Goal: Communication & Community: Answer question/provide support

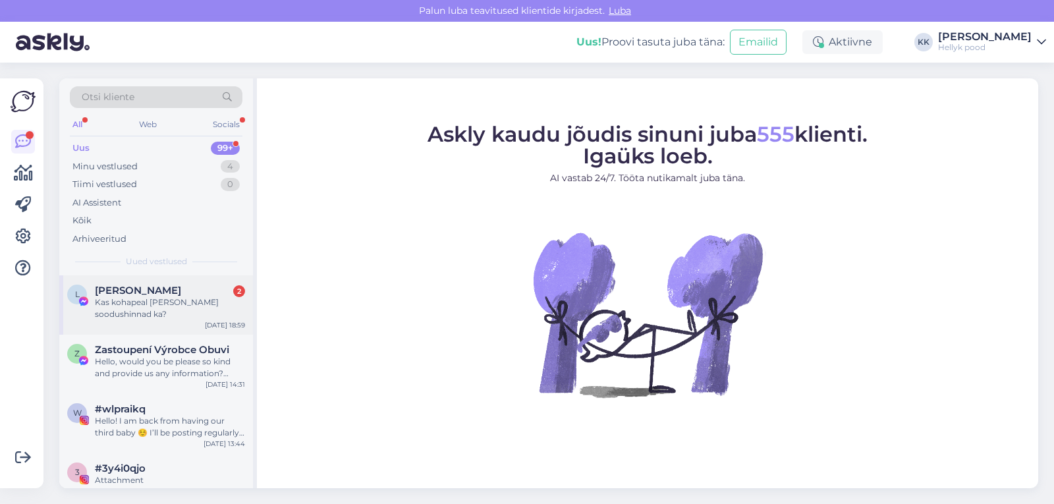
click at [138, 292] on span "[PERSON_NAME]" at bounding box center [138, 291] width 86 height 12
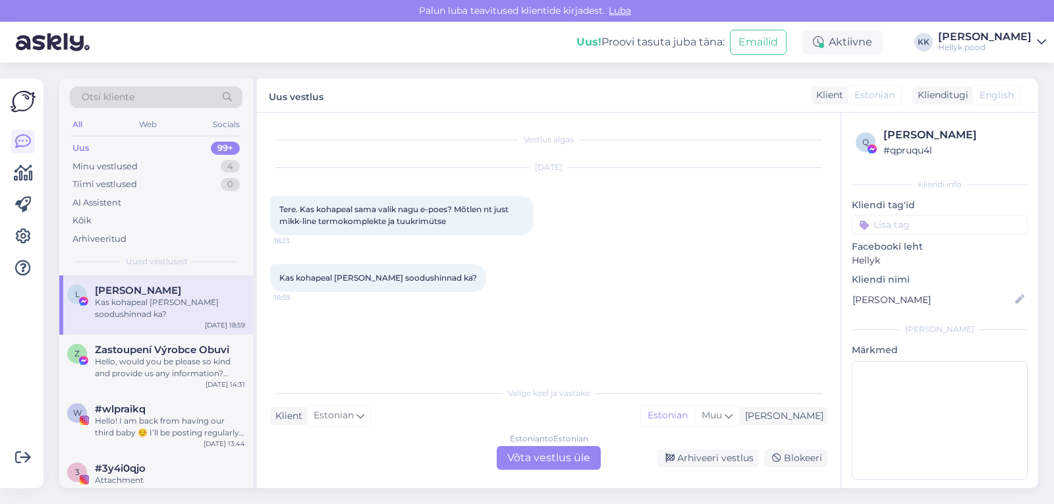
click at [546, 455] on div "Estonian to Estonian Võta vestlus üle" at bounding box center [549, 458] width 104 height 24
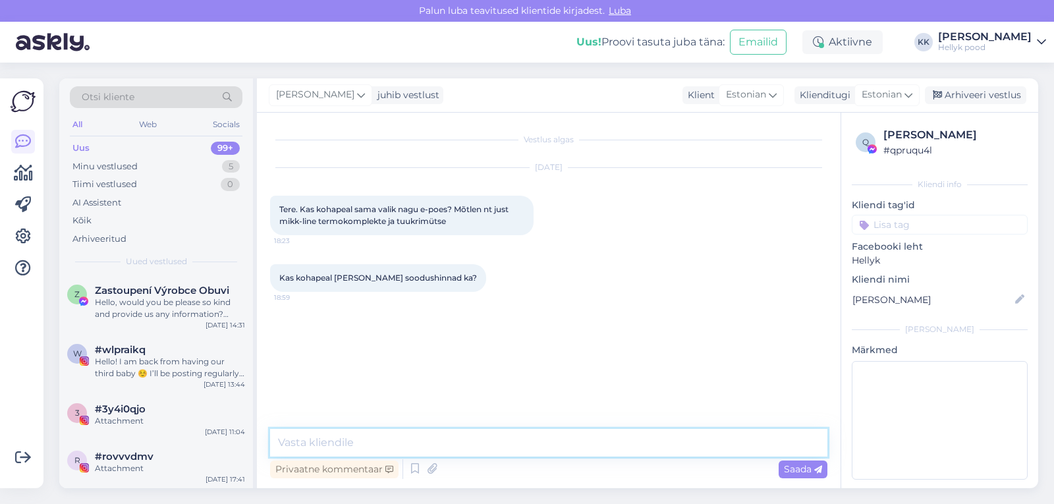
click at [458, 441] on textarea at bounding box center [548, 443] width 557 height 28
type textarea "t"
type textarea "Tere, jah kohapeal on [PERSON_NAME] hinnad [PERSON_NAME], mis epoes."
click at [788, 471] on span "Saada" at bounding box center [803, 469] width 38 height 12
click at [795, 468] on span "Saada" at bounding box center [803, 469] width 38 height 12
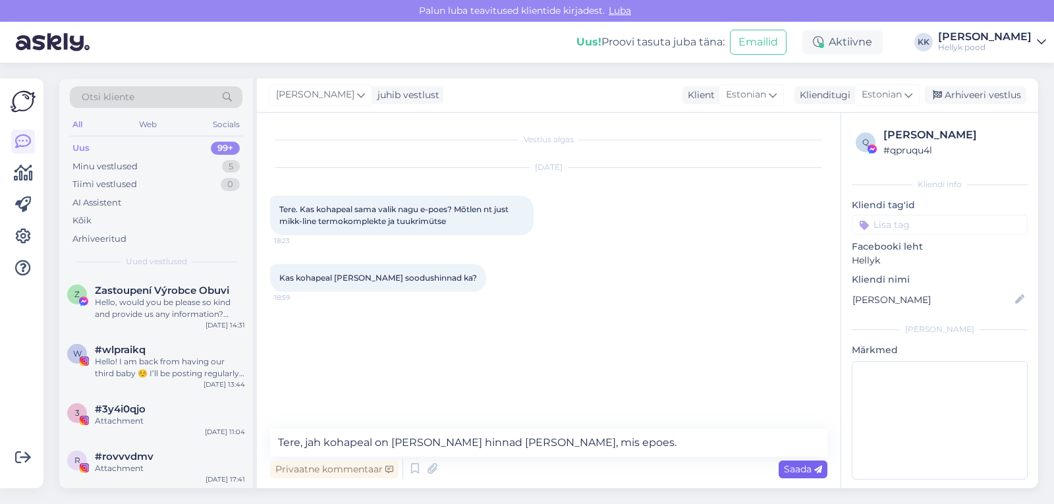
click at [806, 472] on span "Saada" at bounding box center [803, 469] width 38 height 12
drag, startPoint x: 277, startPoint y: 443, endPoint x: 574, endPoint y: 442, distance: 297.7
click at [574, 442] on textarea "Tere, jah kohapeal on [PERSON_NAME] hinnad [PERSON_NAME], mis epoes." at bounding box center [548, 443] width 557 height 28
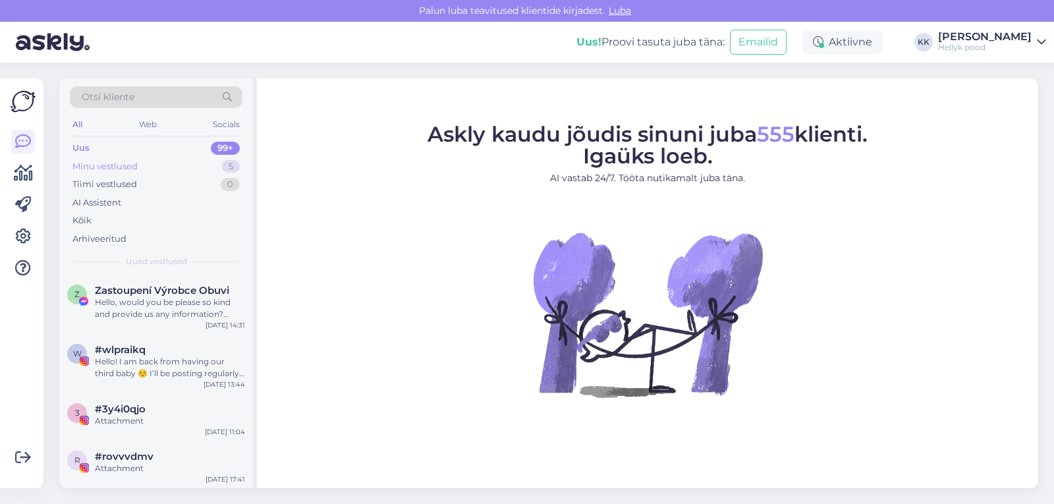
click at [102, 166] on div "Minu vestlused" at bounding box center [104, 166] width 65 height 13
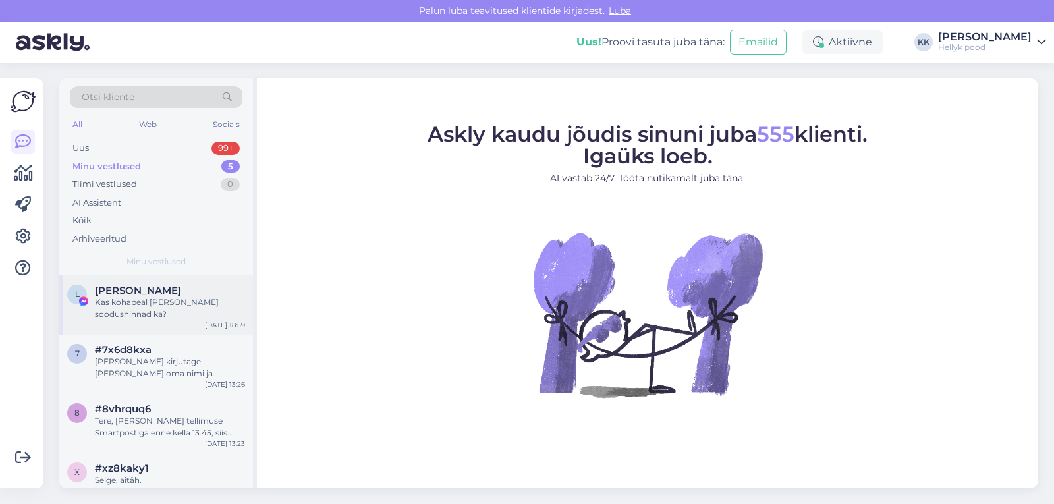
click at [173, 292] on div "[PERSON_NAME]" at bounding box center [170, 291] width 150 height 12
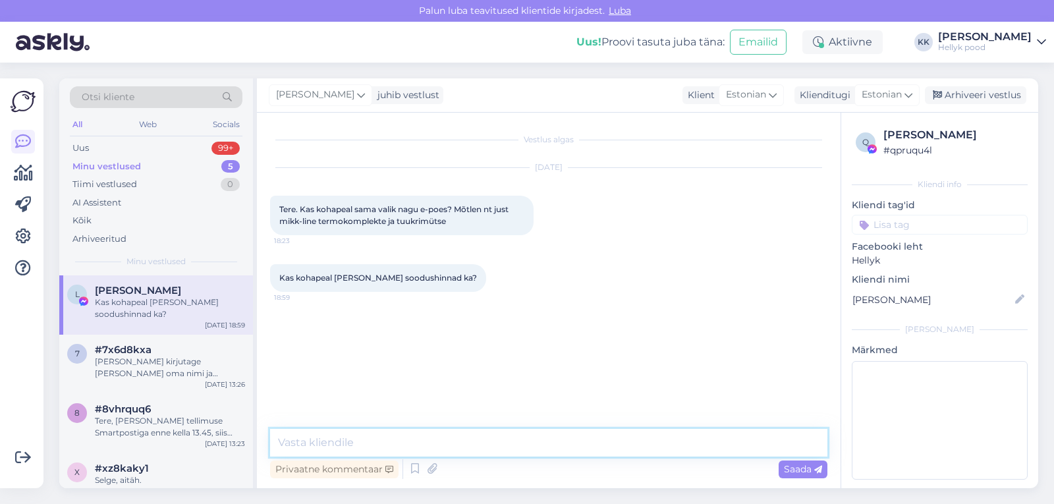
click at [369, 441] on textarea at bounding box center [548, 443] width 557 height 28
paste textarea "Tere, jah kohapeal on [PERSON_NAME] hinnad [PERSON_NAME], mis epoes."
type textarea "Tere, jah kohapeal on [PERSON_NAME] hinnad [PERSON_NAME], mis epoes."
click at [792, 471] on span "Saada" at bounding box center [803, 469] width 38 height 12
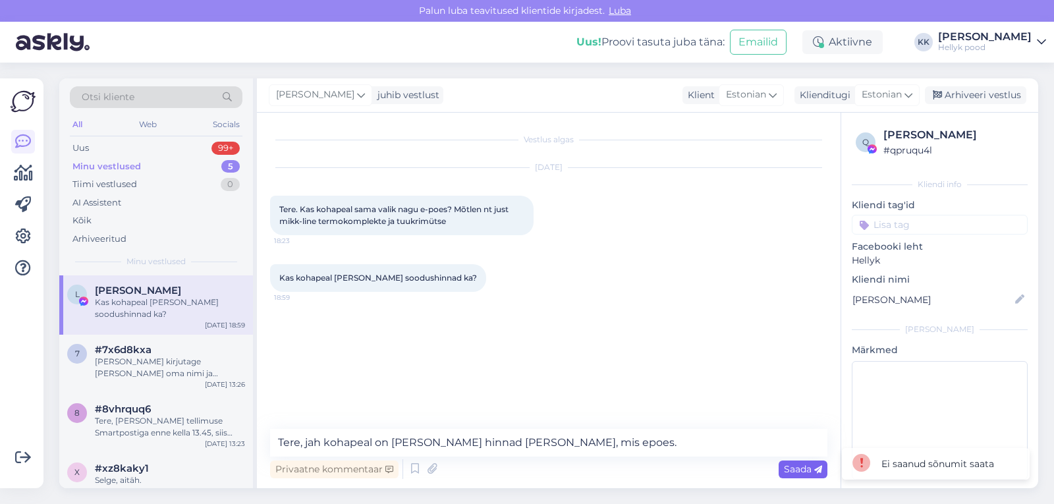
click at [792, 471] on span "Saada" at bounding box center [803, 469] width 38 height 12
click at [793, 472] on span "Saada" at bounding box center [803, 469] width 38 height 12
